Goal: Go to known website: Go to known website

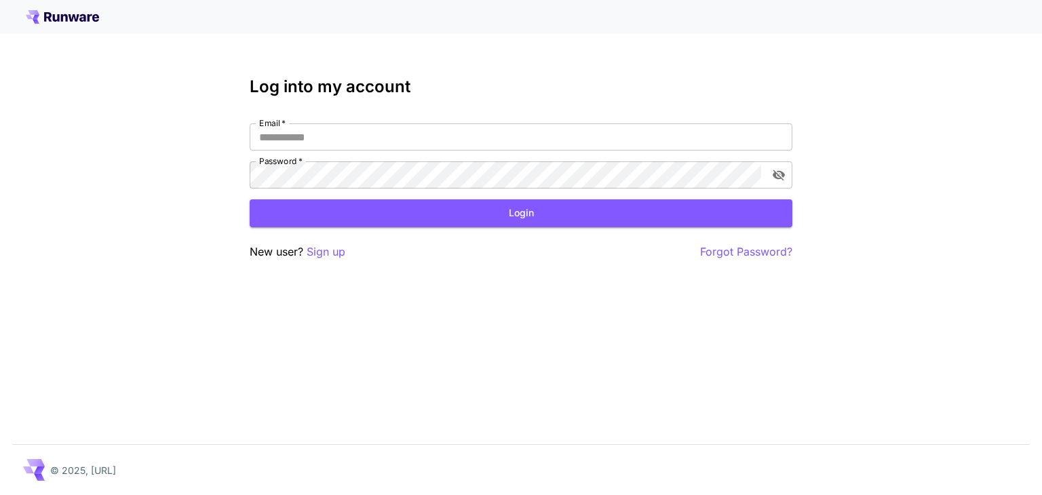
click at [52, 14] on icon at bounding box center [62, 17] width 73 height 14
click at [448, 99] on div "Log into my account Email   * Email   * Password   * Password   * Login New use…" at bounding box center [521, 168] width 543 height 183
